Goal: Task Accomplishment & Management: Complete application form

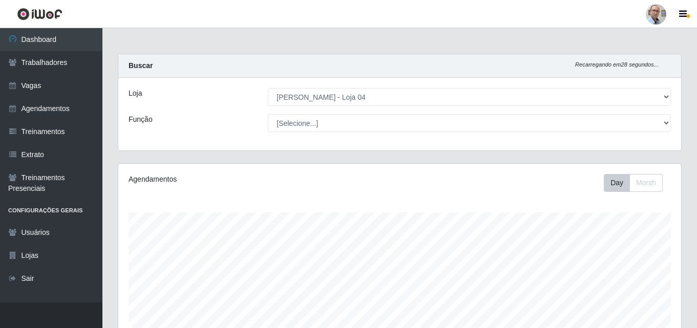
select select "251"
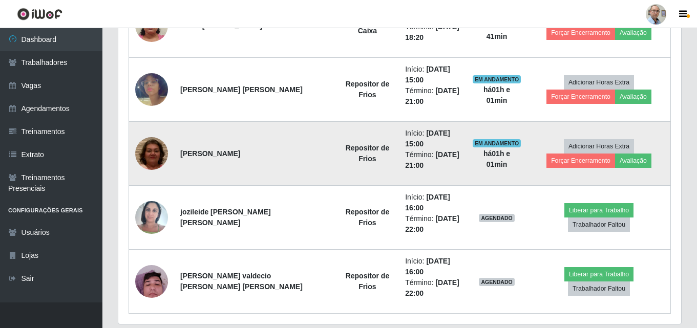
scroll to position [618, 0]
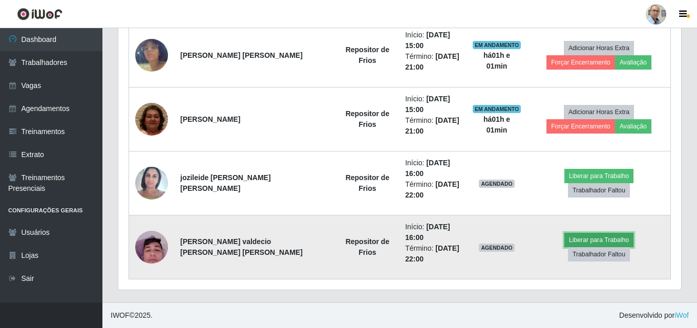
click at [565, 248] on button "Liberar para Trabalho" at bounding box center [599, 240] width 69 height 14
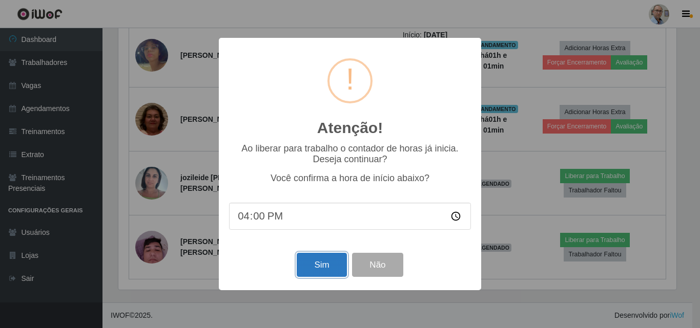
click at [320, 271] on button "Sim" at bounding box center [322, 265] width 50 height 24
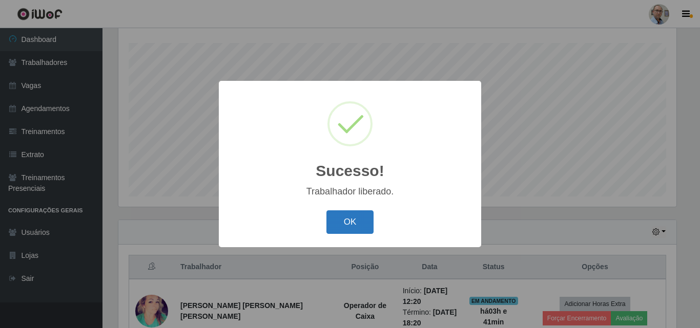
click at [356, 225] on button "OK" at bounding box center [350, 223] width 48 height 24
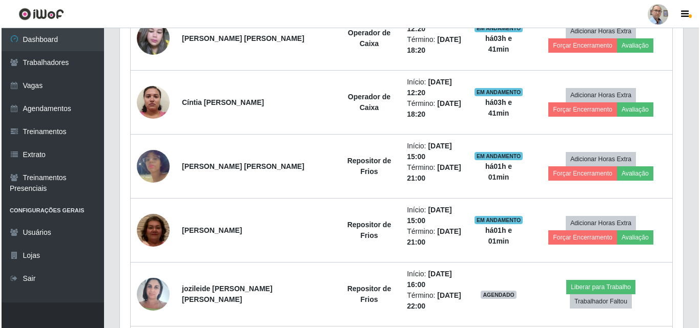
scroll to position [528, 0]
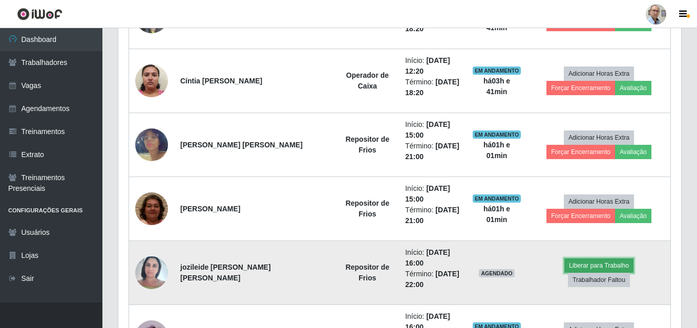
click at [565, 273] on button "Liberar para Trabalho" at bounding box center [599, 266] width 69 height 14
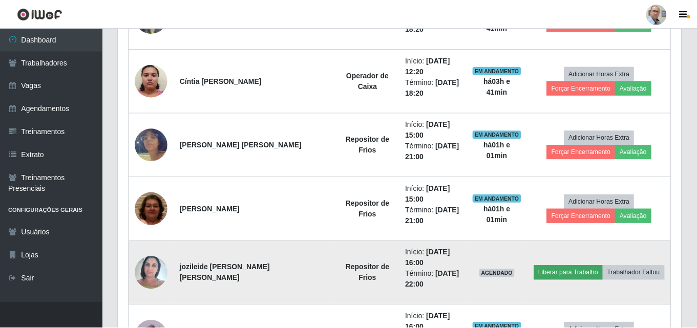
scroll to position [213, 558]
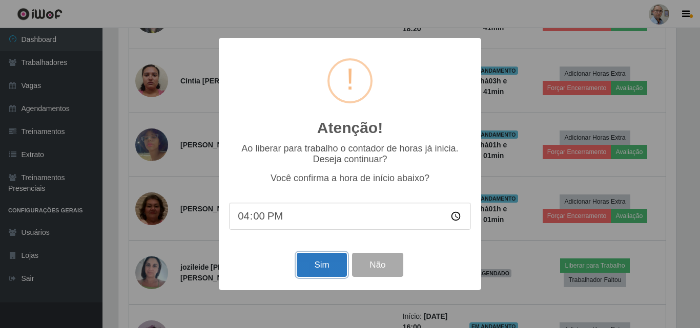
click at [319, 273] on button "Sim" at bounding box center [322, 265] width 50 height 24
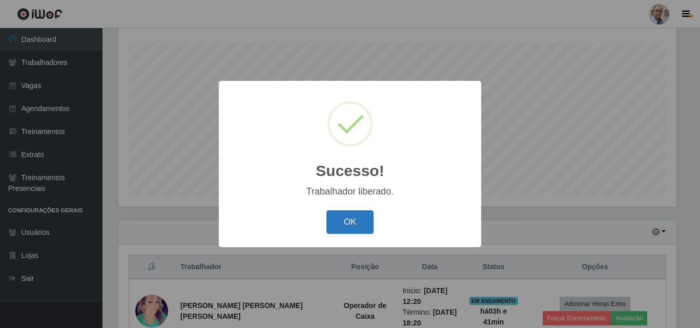
click at [349, 222] on button "OK" at bounding box center [350, 223] width 48 height 24
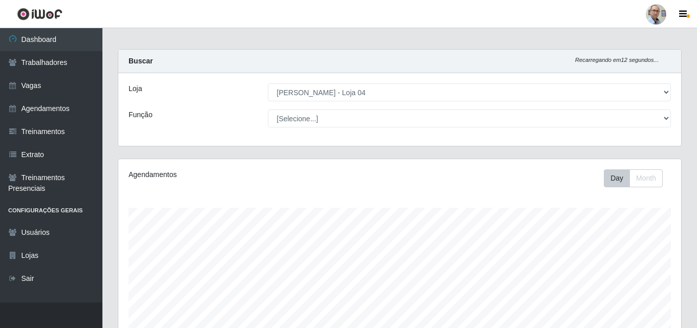
scroll to position [3, 0]
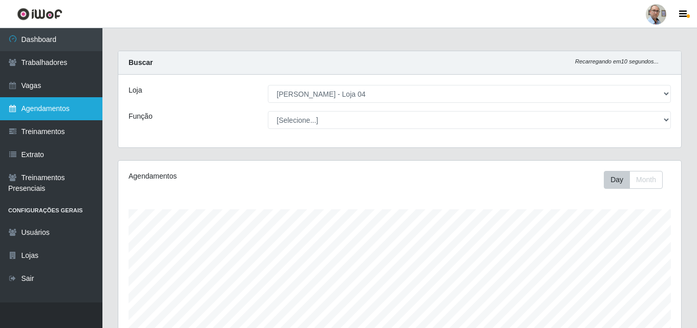
click at [53, 110] on link "Agendamentos" at bounding box center [51, 108] width 102 height 23
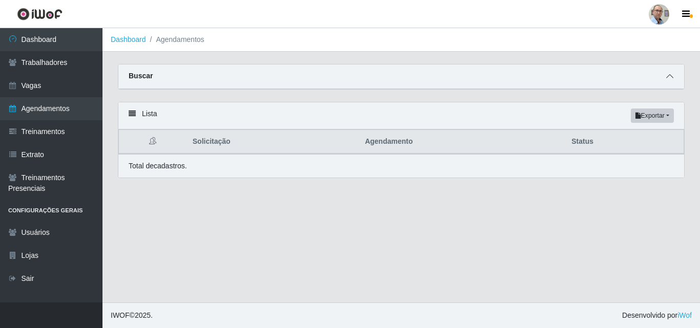
click at [672, 82] on span at bounding box center [670, 77] width 12 height 12
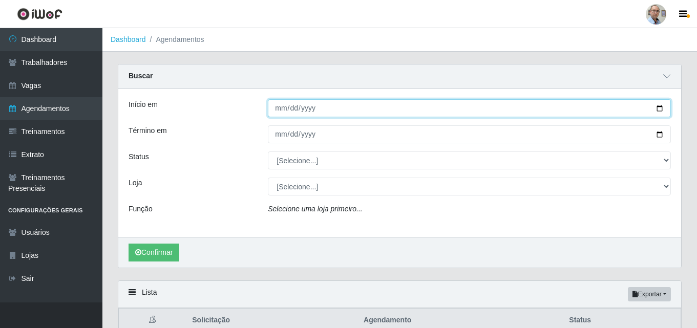
click at [661, 109] on input "Início em" at bounding box center [469, 108] width 403 height 18
type input "[DATE]"
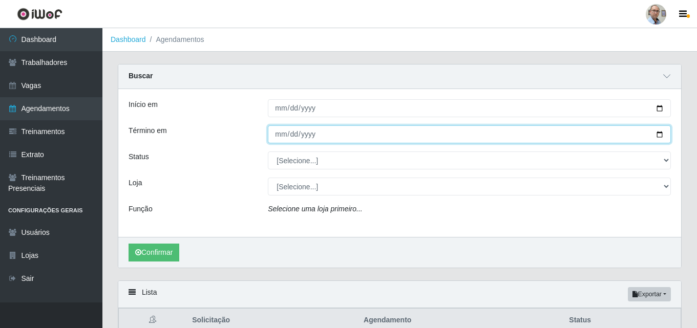
click at [660, 137] on input "Término em" at bounding box center [469, 135] width 403 height 18
click at [662, 136] on input "Término em" at bounding box center [469, 135] width 403 height 18
type input "[DATE]"
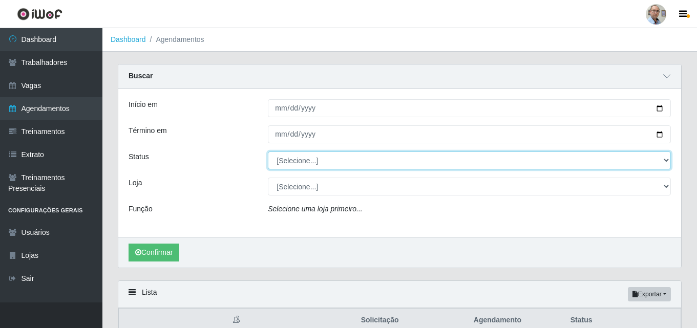
click at [667, 160] on select "[Selecione...] AGENDADO AGUARDANDO LIBERAR EM ANDAMENTO EM REVISÃO FINALIZADO C…" at bounding box center [469, 161] width 403 height 18
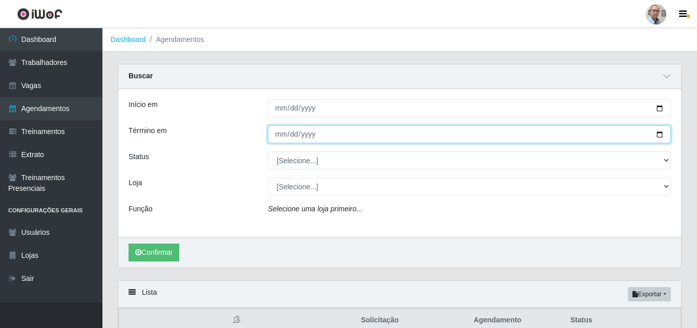
click at [382, 131] on input "[DATE]" at bounding box center [469, 135] width 403 height 18
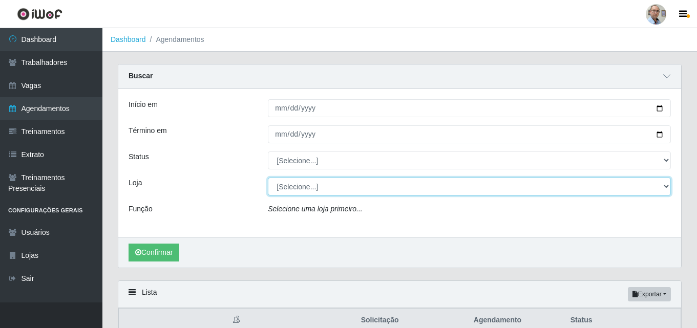
click at [662, 189] on select "[Selecione...] Mar Vermelho - Loja 04" at bounding box center [469, 187] width 403 height 18
select select "251"
click at [268, 178] on select "[Selecione...] Mar Vermelho - Loja 04" at bounding box center [469, 187] width 403 height 18
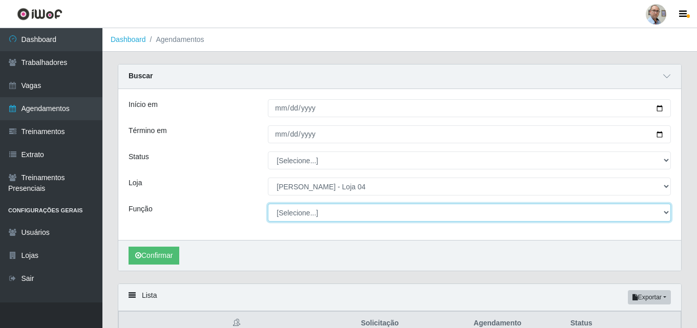
click at [664, 215] on select "[Selecione...] ASG ASG + ASG ++ Auxiliar de Depósito Auxiliar de Depósito + Aux…" at bounding box center [469, 213] width 403 height 18
select select "106"
click at [268, 204] on select "[Selecione...] ASG ASG + ASG ++ Auxiliar de Depósito Auxiliar de Depósito + Aux…" at bounding box center [469, 213] width 403 height 18
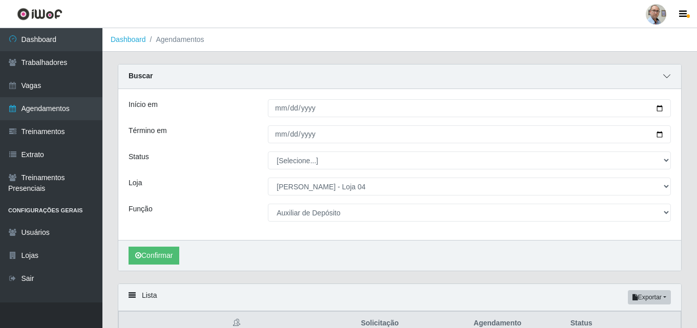
click at [672, 77] on span at bounding box center [667, 77] width 12 height 12
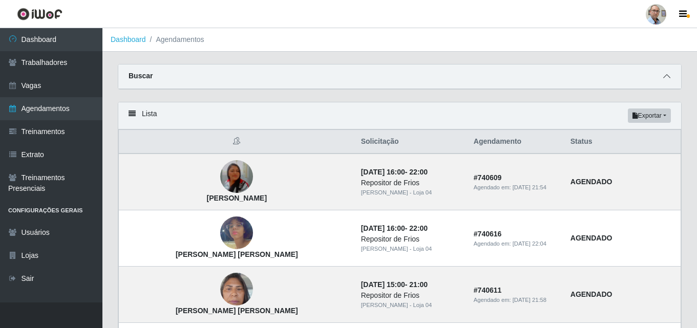
click at [668, 82] on span at bounding box center [667, 77] width 12 height 12
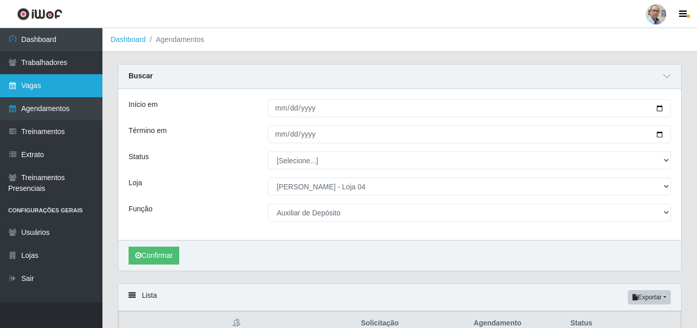
click at [33, 89] on link "Vagas" at bounding box center [51, 85] width 102 height 23
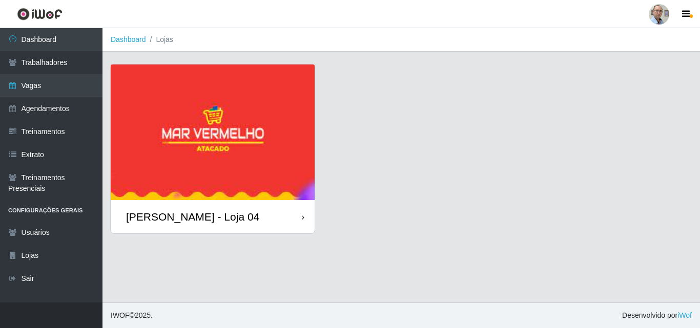
click at [140, 111] on img at bounding box center [213, 133] width 204 height 136
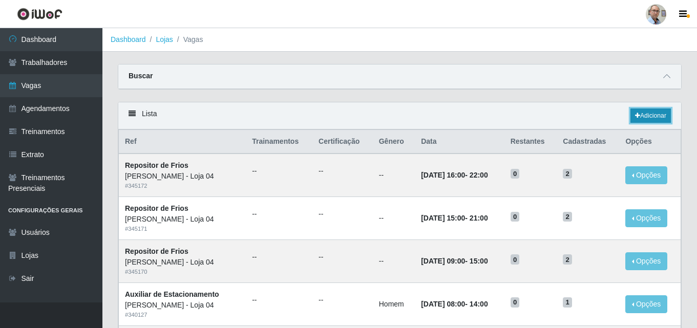
click at [656, 114] on link "Adicionar" at bounding box center [651, 116] width 40 height 14
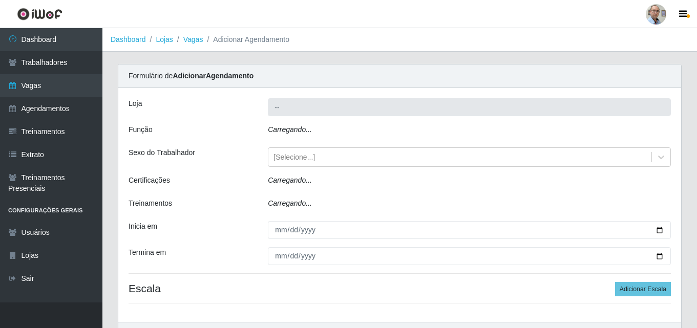
type input "[PERSON_NAME] - Loja 04"
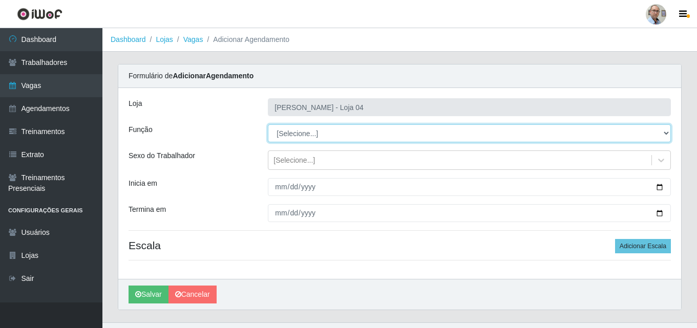
click at [664, 132] on select "[Selecione...] ASG ASG + ASG ++ Auxiliar de Depósito Auxiliar de Depósito + Aux…" at bounding box center [469, 134] width 403 height 18
select select "106"
click at [268, 125] on select "[Selecione...] ASG ASG + ASG ++ Auxiliar de Depósito Auxiliar de Depósito + Aux…" at bounding box center [469, 134] width 403 height 18
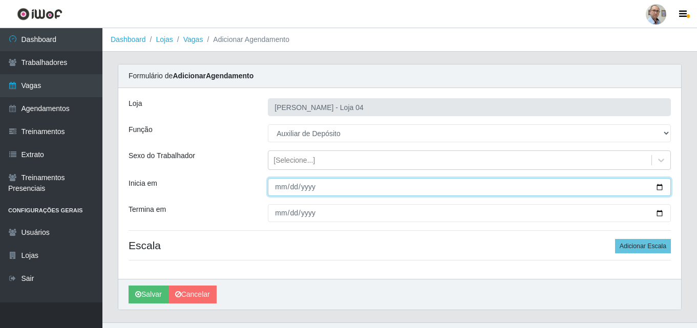
click at [663, 189] on input "Inicia em" at bounding box center [469, 187] width 403 height 18
type input "[DATE]"
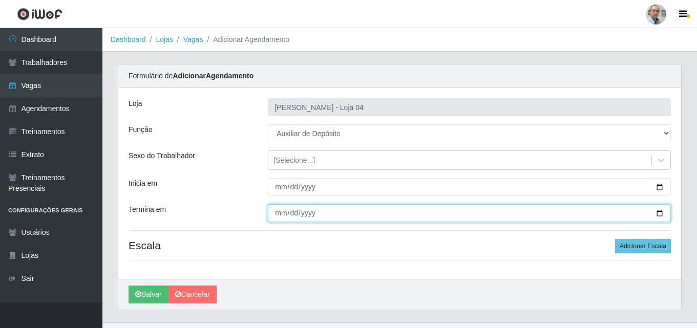
click at [657, 215] on input "Termina em" at bounding box center [469, 213] width 403 height 18
type input "[DATE]"
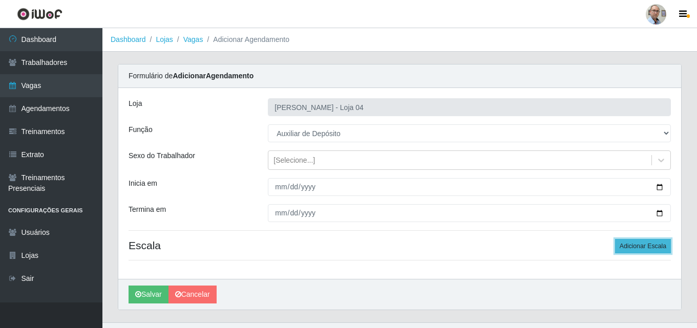
click at [655, 248] on button "Adicionar Escala" at bounding box center [643, 246] width 56 height 14
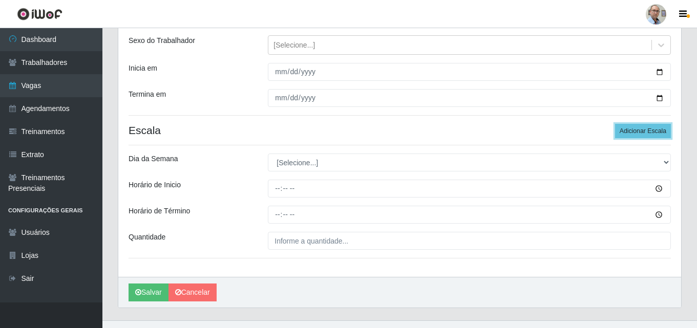
scroll to position [133, 0]
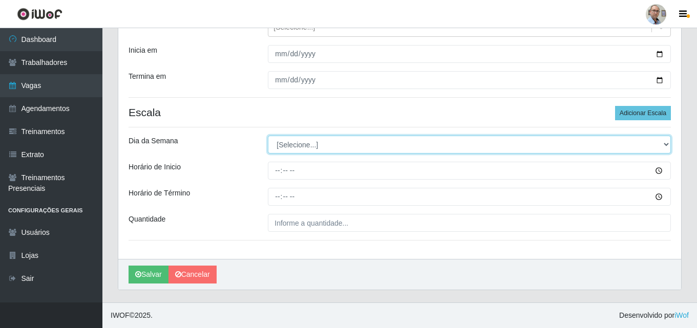
click at [664, 142] on select "[Selecione...] Segunda Terça Quarta Quinta Sexta Sábado Domingo" at bounding box center [469, 145] width 403 height 18
select select "2"
click at [268, 136] on select "[Selecione...] Segunda Terça Quarta Quinta Sexta Sábado Domingo" at bounding box center [469, 145] width 403 height 18
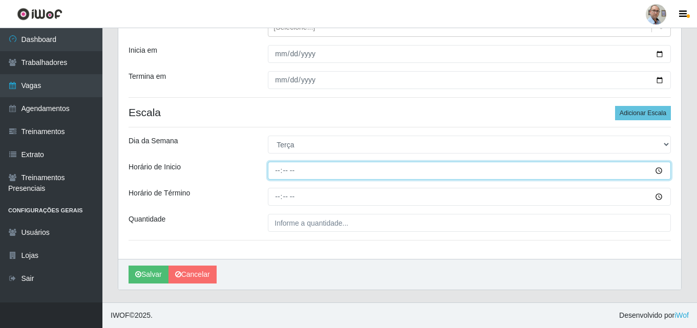
click at [277, 170] on input "Horário de Inicio" at bounding box center [469, 171] width 403 height 18
type input "08:00"
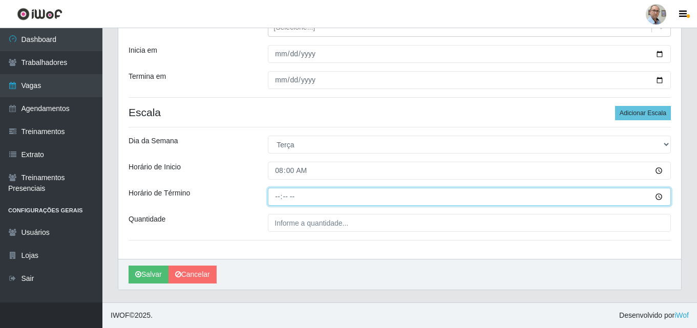
click at [277, 196] on input "Horário de Término" at bounding box center [469, 197] width 403 height 18
type input "14:00"
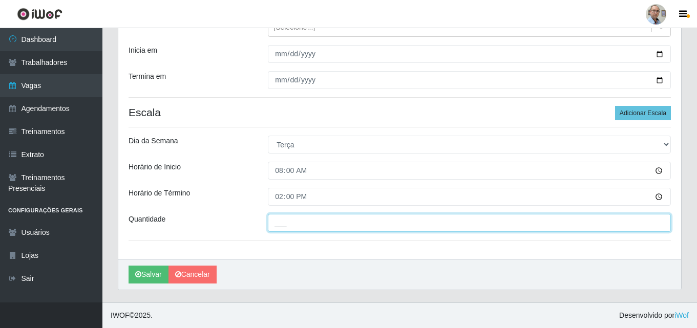
click at [354, 230] on input "___" at bounding box center [469, 223] width 403 height 18
type input "1__"
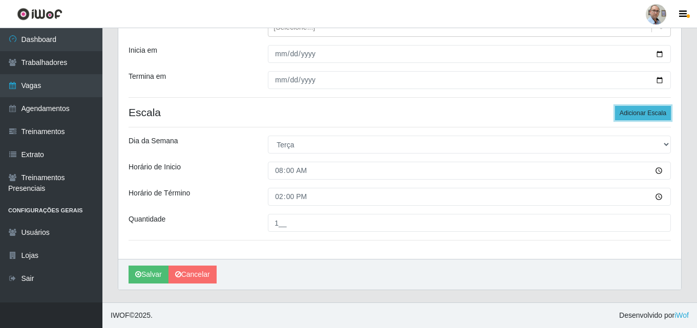
click at [633, 117] on button "Adicionar Escala" at bounding box center [643, 113] width 56 height 14
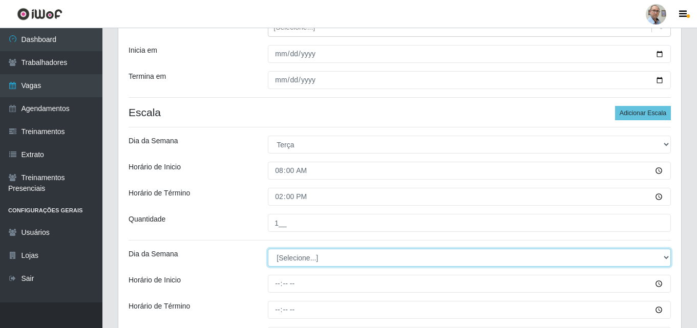
click at [580, 253] on select "[Selecione...] Segunda Terça Quarta Quinta Sexta Sábado Domingo" at bounding box center [469, 258] width 403 height 18
select select "3"
click at [268, 249] on select "[Selecione...] Segunda Terça Quarta Quinta Sexta Sábado Domingo" at bounding box center [469, 258] width 403 height 18
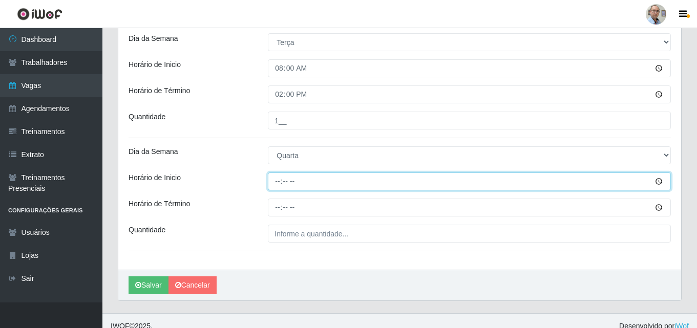
click at [277, 179] on input "Horário de Inicio" at bounding box center [469, 182] width 403 height 18
type input "08:00"
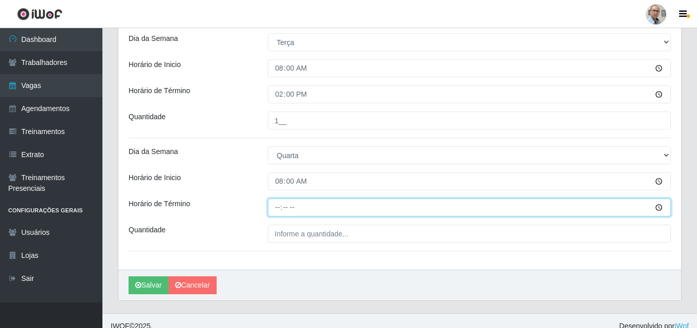
click at [279, 205] on input "Horário de Término" at bounding box center [469, 208] width 403 height 18
type input "14:00"
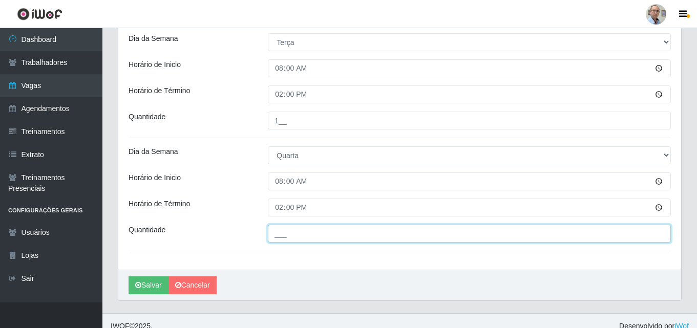
click at [290, 242] on input "___" at bounding box center [469, 234] width 403 height 18
type input "1__"
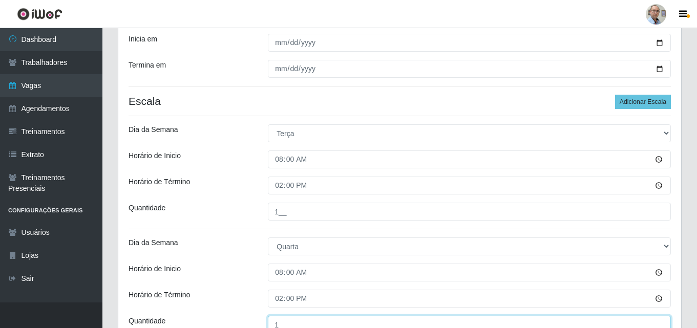
scroll to position [144, 0]
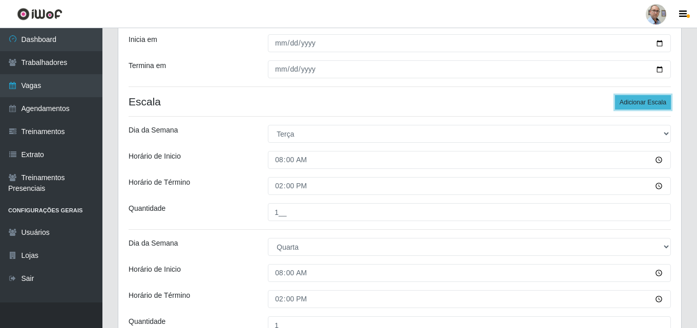
click at [650, 105] on button "Adicionar Escala" at bounding box center [643, 102] width 56 height 14
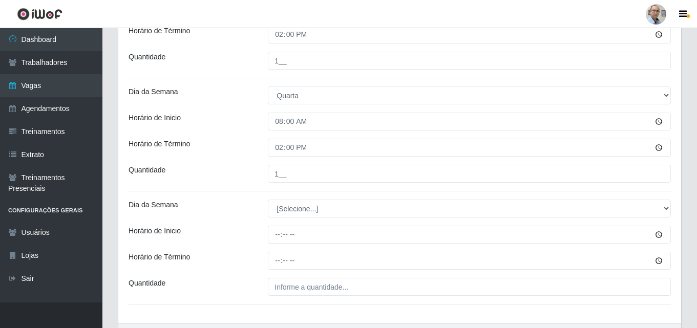
scroll to position [298, 0]
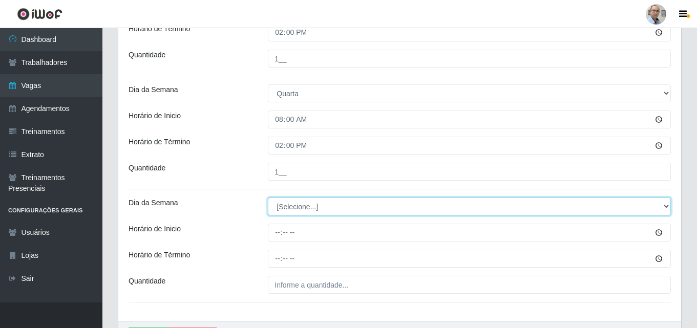
click at [319, 211] on select "[Selecione...] Segunda Terça Quarta Quinta Sexta Sábado Domingo" at bounding box center [469, 207] width 403 height 18
select select "4"
click at [268, 198] on select "[Selecione...] Segunda Terça Quarta Quinta Sexta Sábado Domingo" at bounding box center [469, 207] width 403 height 18
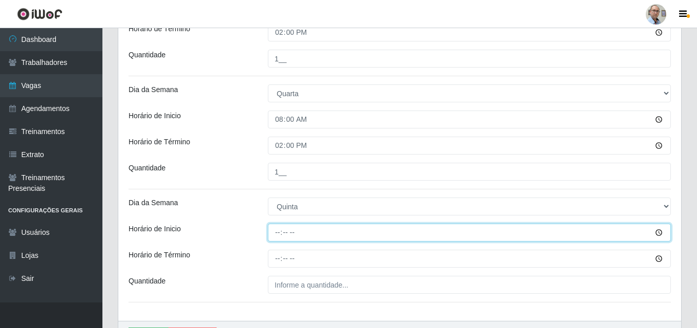
click at [284, 233] on input "Horário de Inicio" at bounding box center [469, 233] width 403 height 18
click at [280, 233] on input "Horário de Inicio" at bounding box center [469, 233] width 403 height 18
type input "08:00"
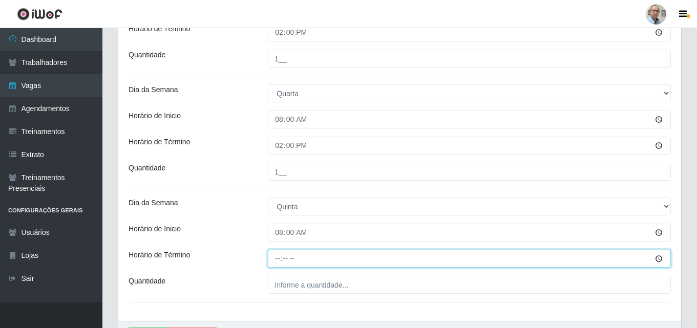
click at [280, 260] on input "Horário de Término" at bounding box center [469, 259] width 403 height 18
type input "14:00"
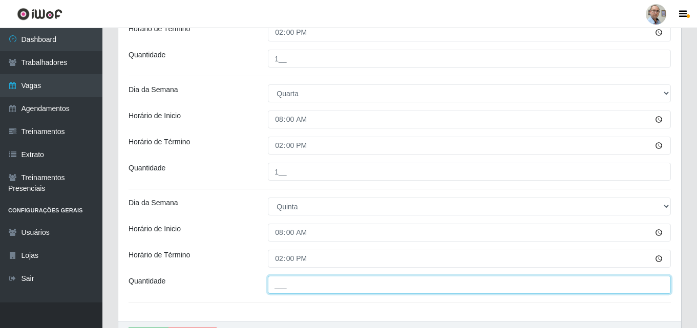
click at [291, 284] on input "___" at bounding box center [469, 285] width 403 height 18
type input "1__"
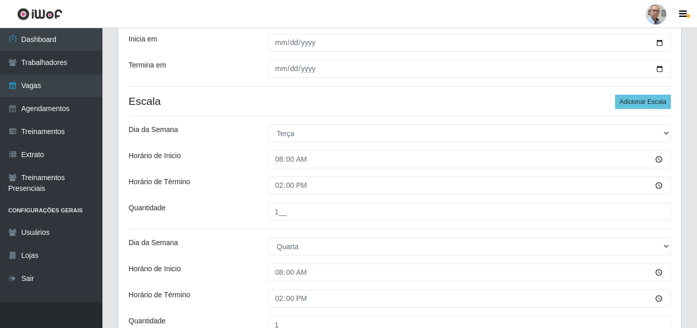
scroll to position [144, 0]
click at [644, 99] on button "Adicionar Escala" at bounding box center [643, 102] width 56 height 14
click at [625, 106] on button "Adicionar Escala" at bounding box center [643, 102] width 56 height 14
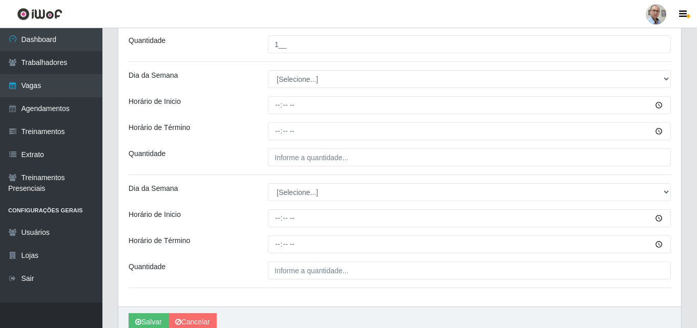
scroll to position [484, 0]
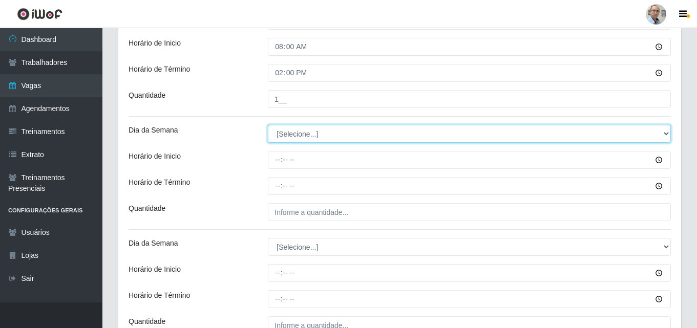
click at [308, 135] on select "[Selecione...] Segunda Terça Quarta Quinta Sexta Sábado Domingo" at bounding box center [469, 134] width 403 height 18
select select "5"
click at [268, 125] on select "[Selecione...] Segunda Terça Quarta Quinta Sexta Sábado Domingo" at bounding box center [469, 134] width 403 height 18
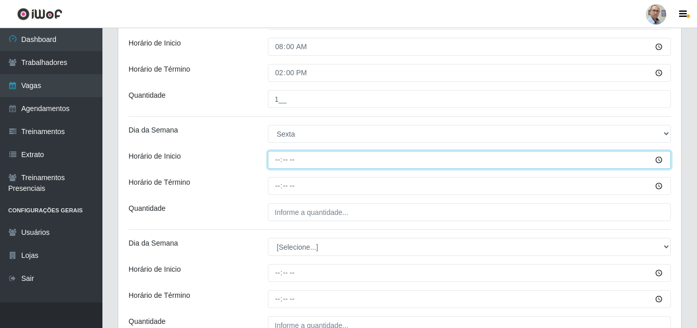
click at [282, 157] on input "Horário de Inicio" at bounding box center [469, 160] width 403 height 18
type input "08:00"
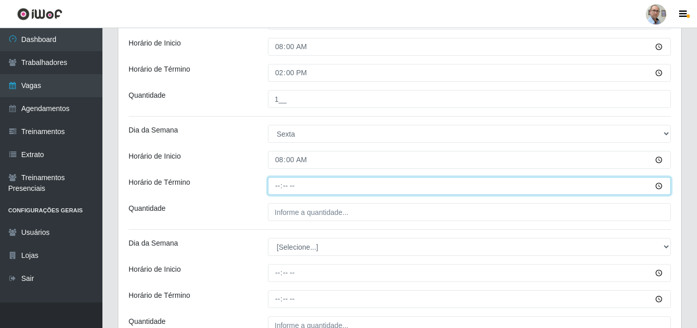
click at [275, 184] on input "Horário de Término" at bounding box center [469, 186] width 403 height 18
type input "14:00"
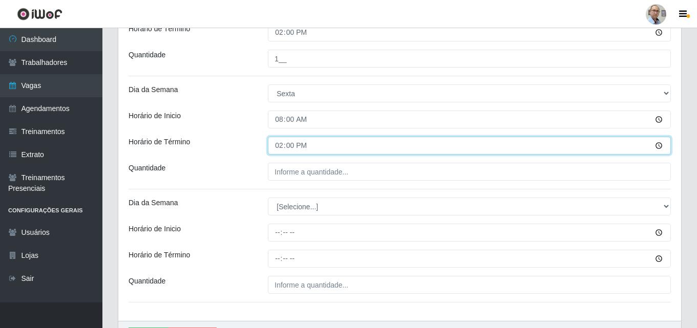
scroll to position [586, 0]
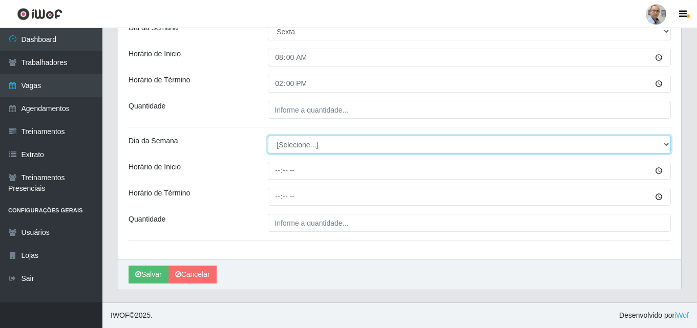
click at [663, 146] on select "[Selecione...] Segunda Terça Quarta Quinta Sexta Sábado Domingo" at bounding box center [469, 145] width 403 height 18
click at [667, 143] on select "[Selecione...] Segunda Terça Quarta Quinta Sexta Sábado Domingo" at bounding box center [469, 145] width 403 height 18
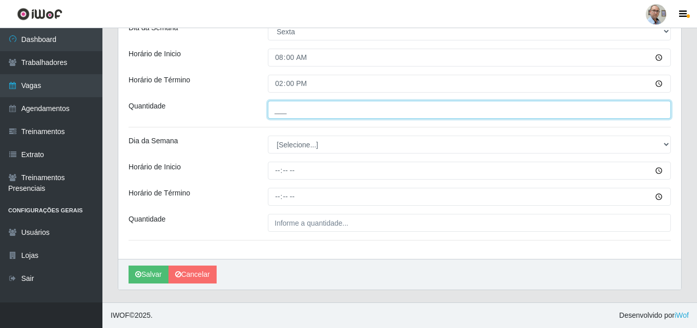
click at [399, 108] on input "___" at bounding box center [469, 110] width 403 height 18
type input "1__"
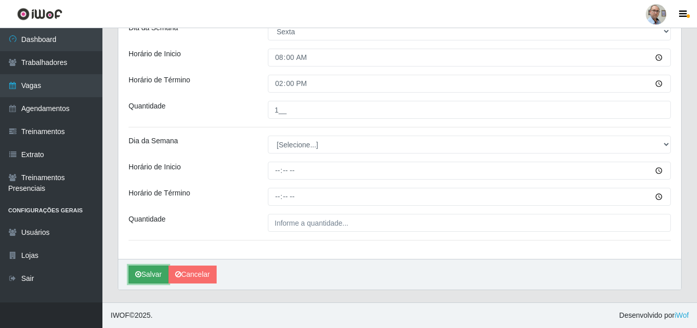
click at [156, 278] on button "Salvar" at bounding box center [149, 275] width 40 height 18
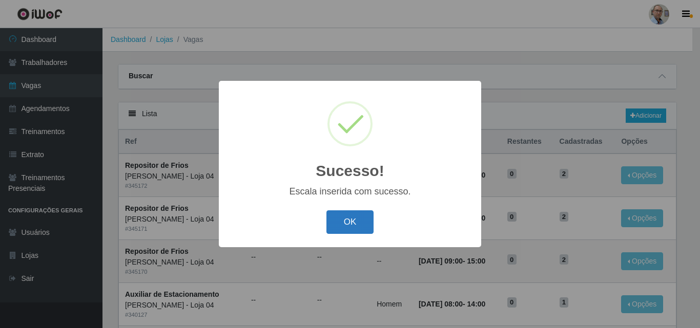
click at [344, 229] on button "OK" at bounding box center [350, 223] width 48 height 24
